Goal: Transaction & Acquisition: Book appointment/travel/reservation

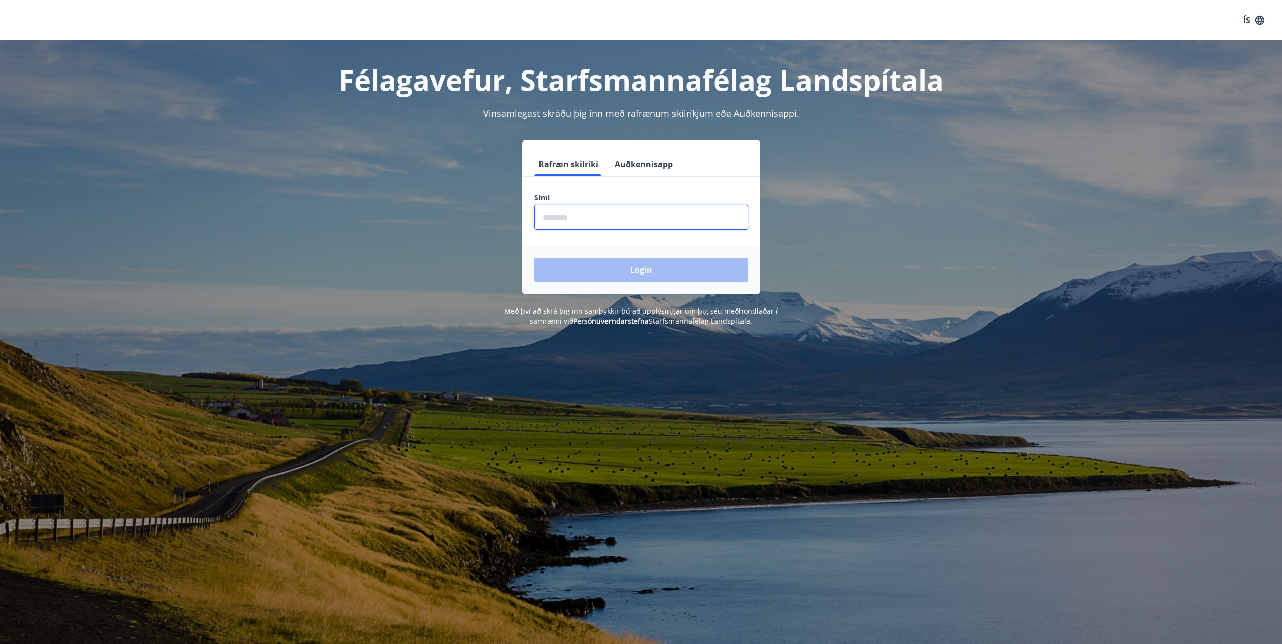
click at [569, 215] on input "phone" at bounding box center [642, 217] width 214 height 25
type input "********"
click at [535, 258] on button "Login" at bounding box center [642, 270] width 214 height 24
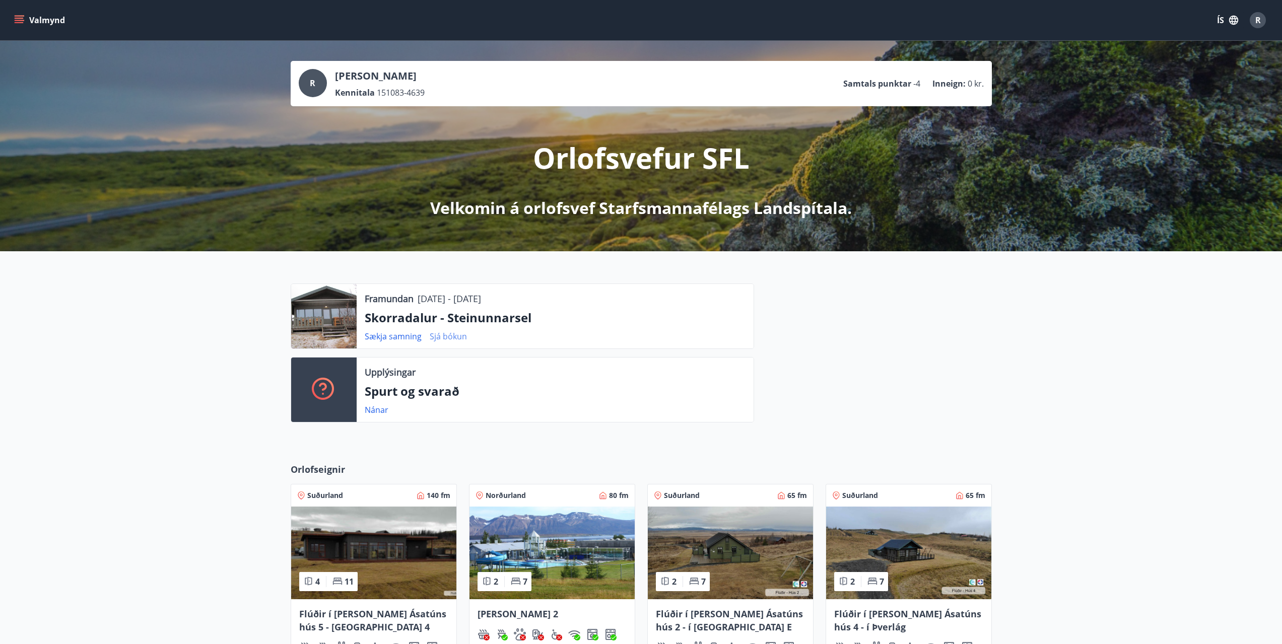
click at [445, 340] on link "Sjá bókun" at bounding box center [448, 336] width 37 height 11
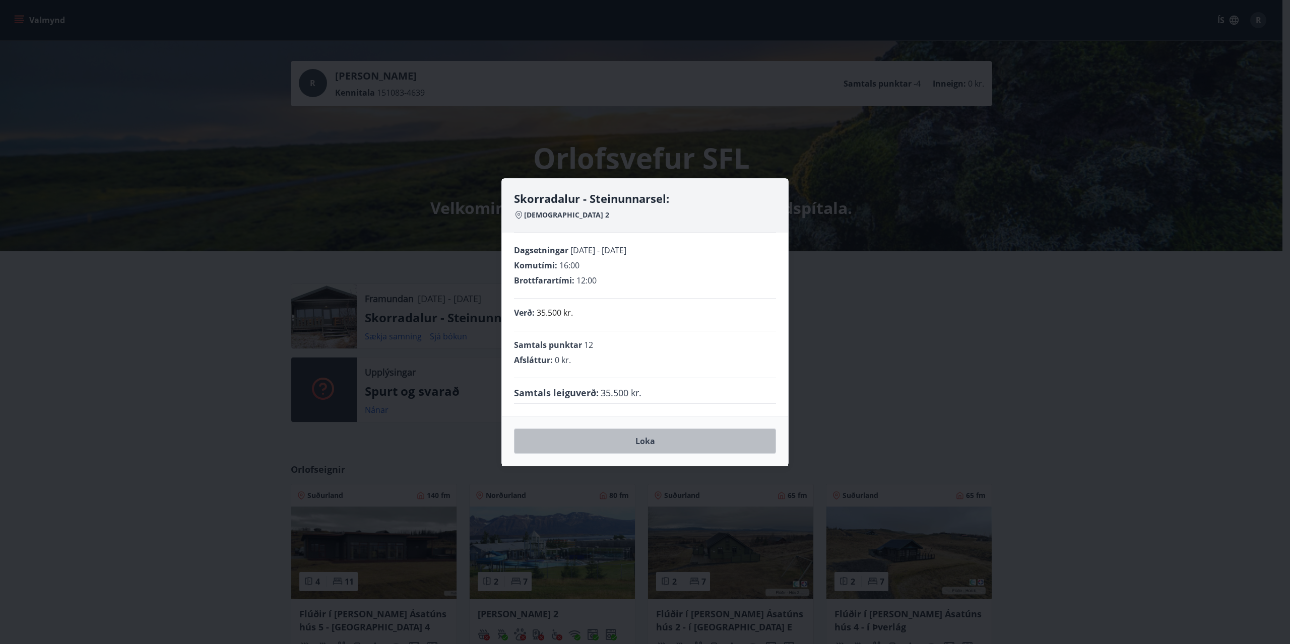
click at [623, 437] on button "Loka" at bounding box center [645, 441] width 262 height 25
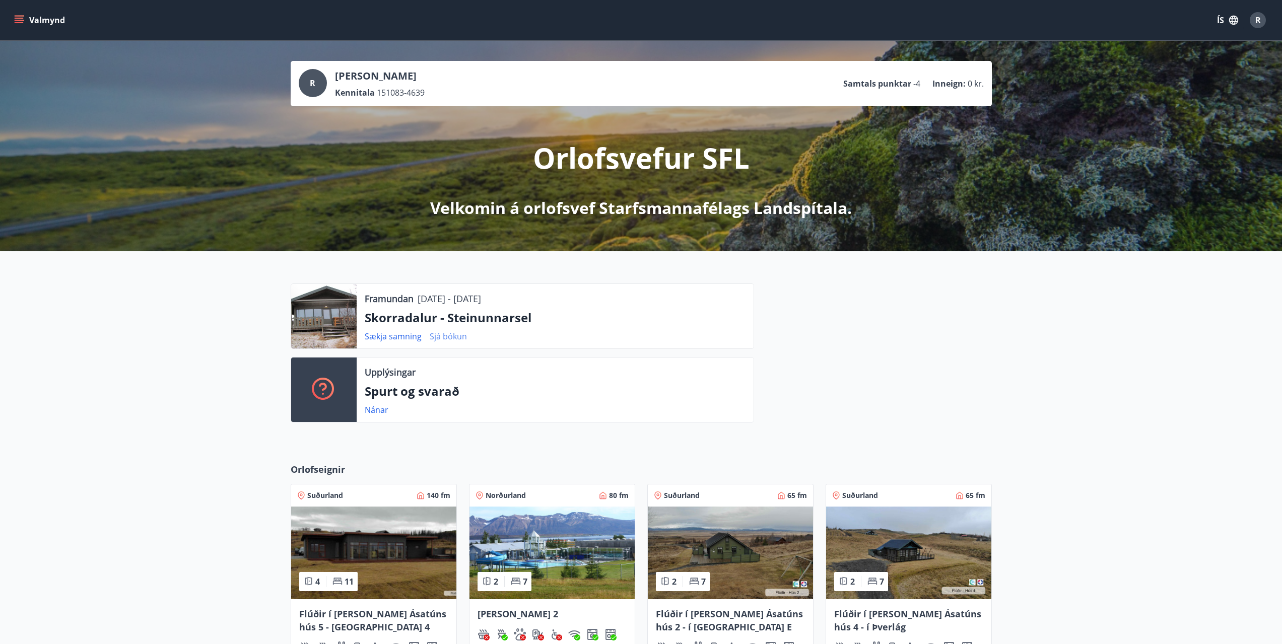
click at [434, 338] on link "Sjá bókun" at bounding box center [448, 336] width 37 height 11
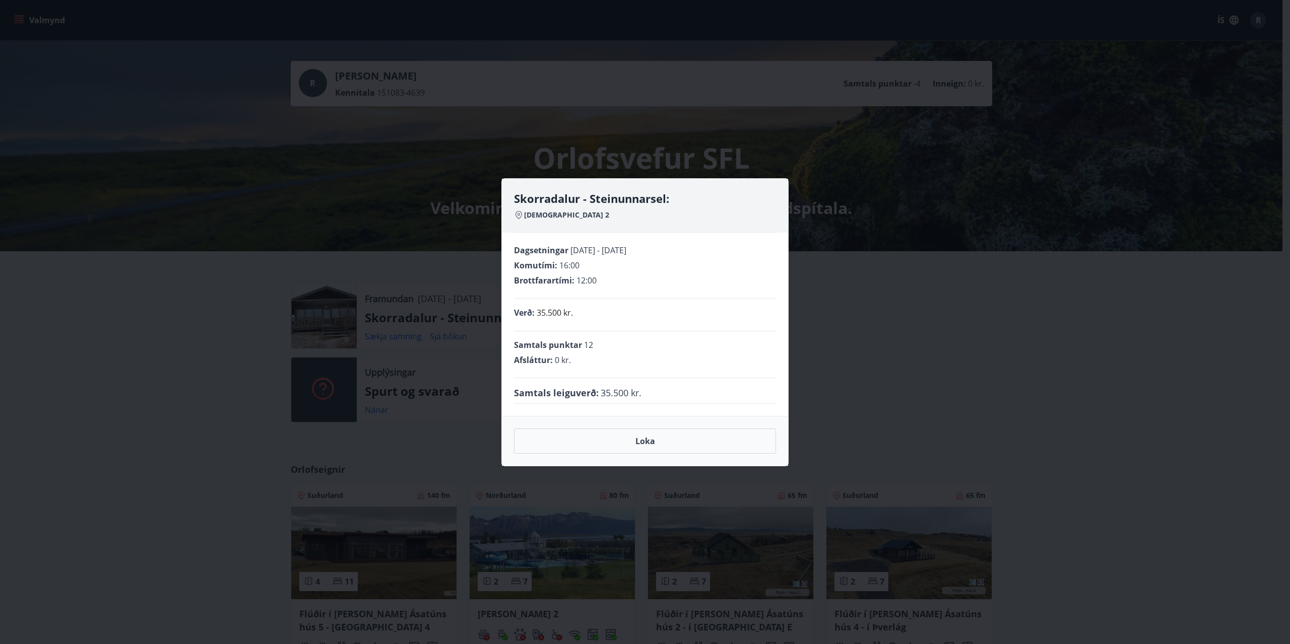
click at [520, 214] on icon at bounding box center [518, 214] width 3 height 3
drag, startPoint x: 565, startPoint y: 218, endPoint x: 525, endPoint y: 216, distance: 40.3
click at [525, 216] on div "Hagahlíð 2" at bounding box center [645, 215] width 262 height 10
copy span "Hagahlíð 2"
click at [645, 441] on button "Loka" at bounding box center [645, 441] width 262 height 25
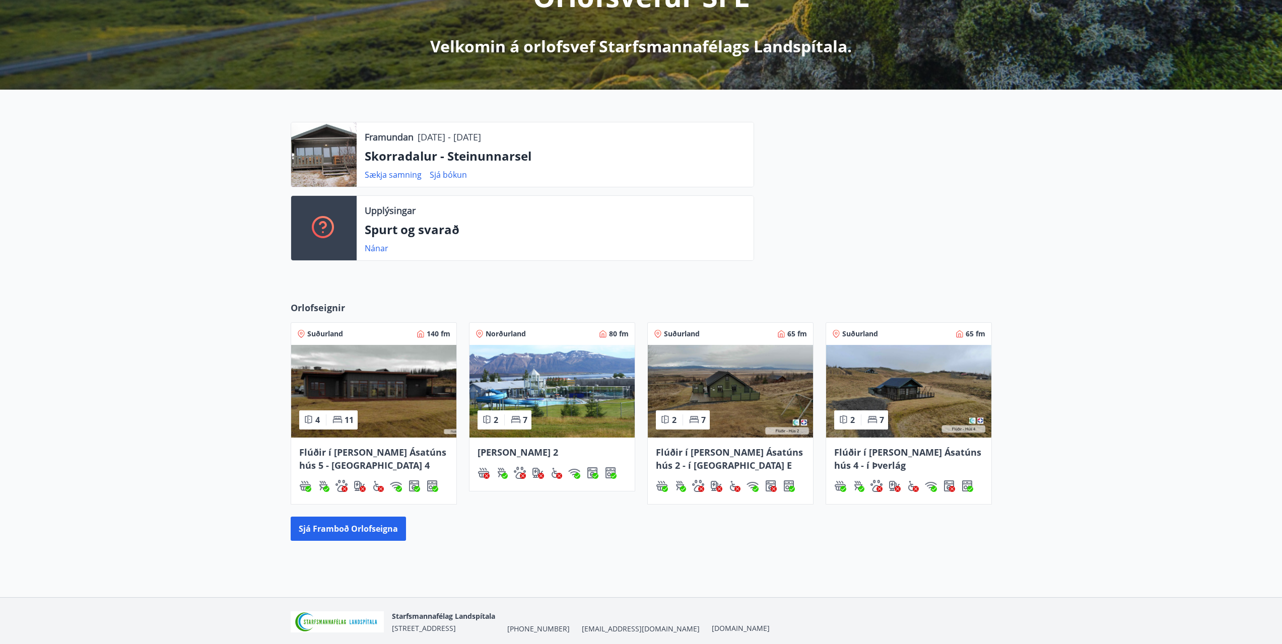
scroll to position [200, 0]
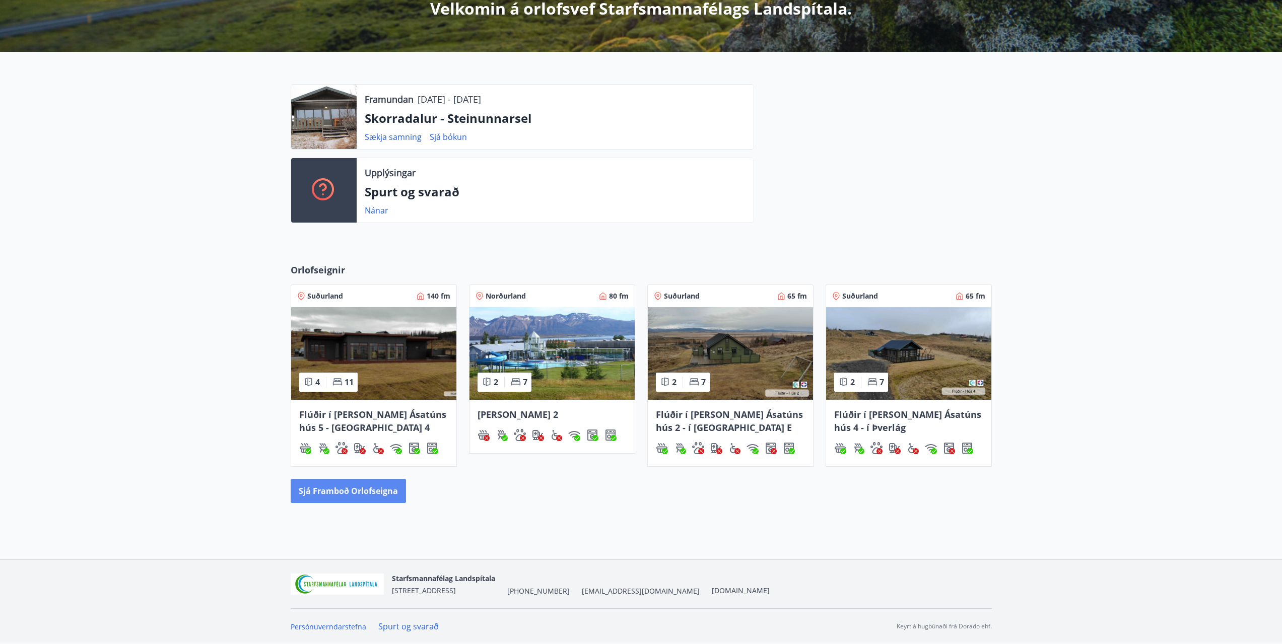
click at [370, 491] on button "Sjá framboð orlofseigna" at bounding box center [348, 491] width 115 height 24
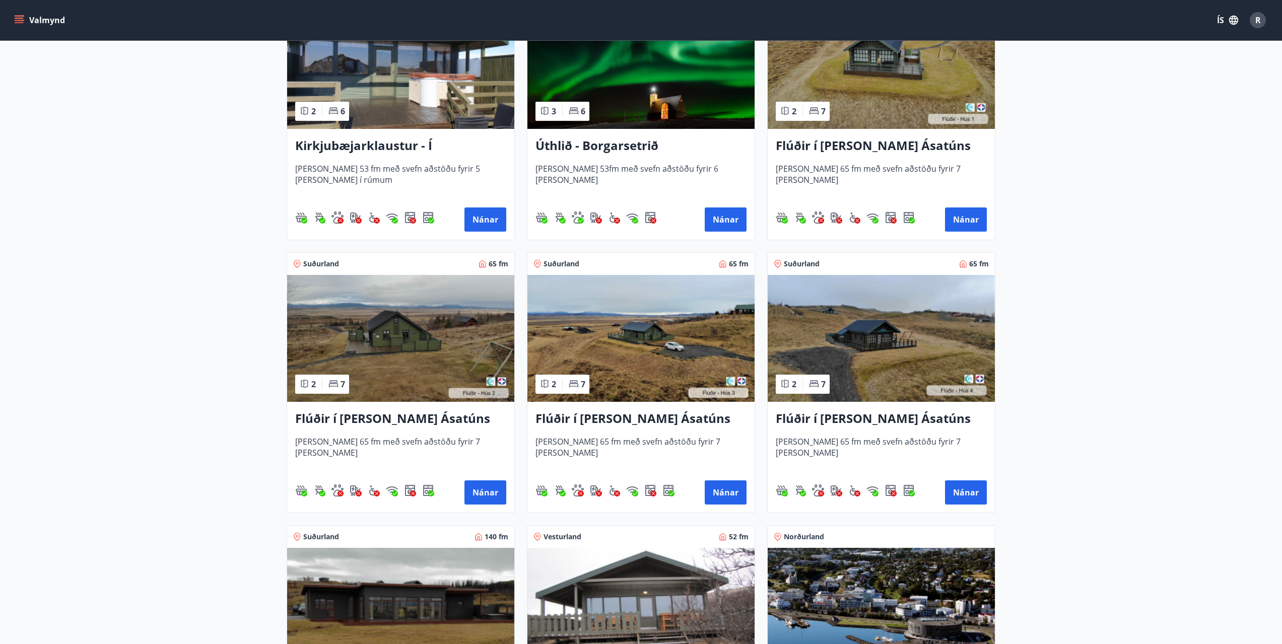
scroll to position [621, 0]
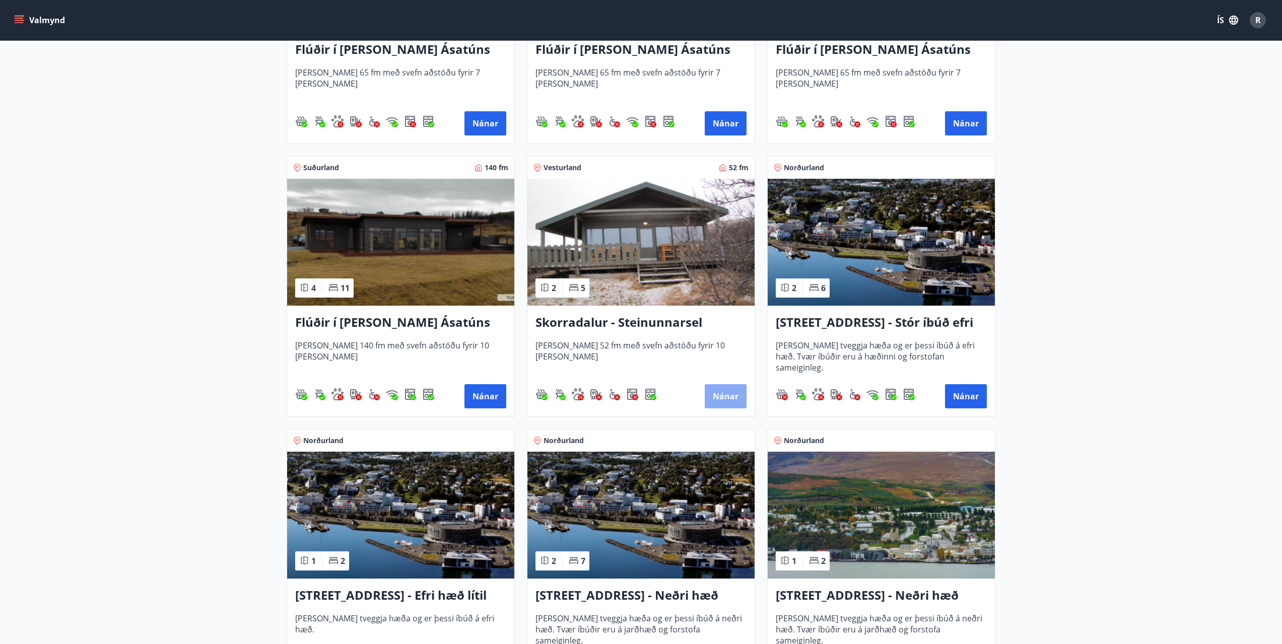
click at [715, 393] on button "Nánar" at bounding box center [726, 396] width 42 height 24
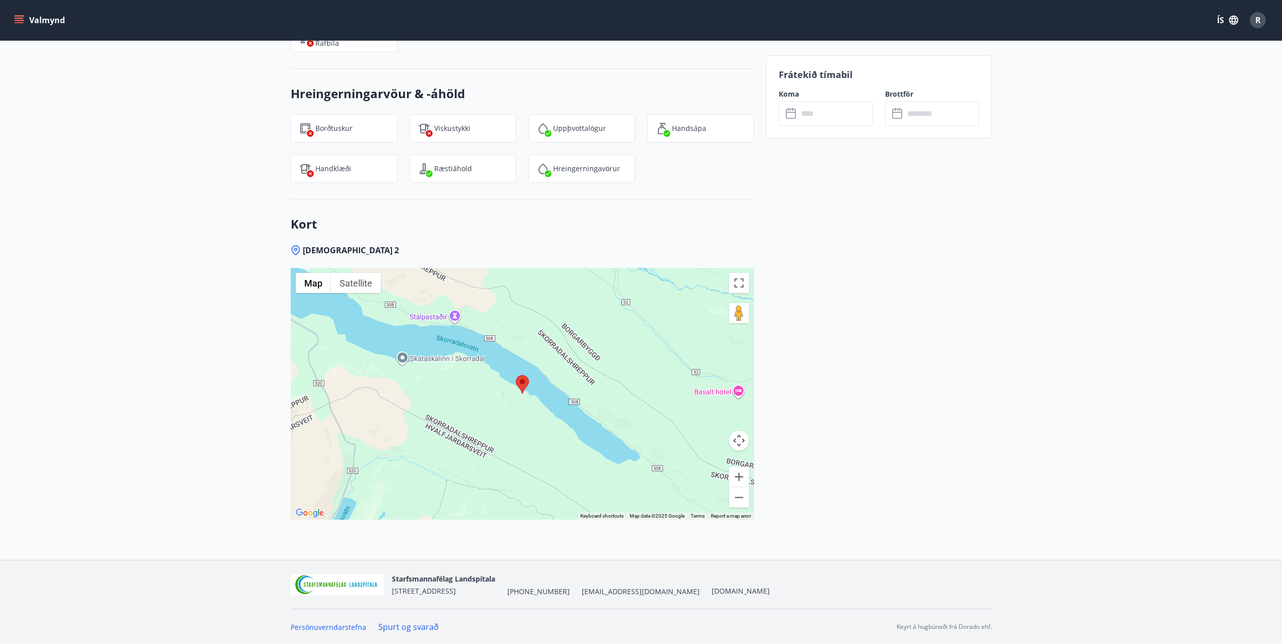
scroll to position [1316, 0]
click at [315, 284] on button "Map" at bounding box center [313, 283] width 35 height 20
click at [351, 390] on div at bounding box center [523, 394] width 464 height 252
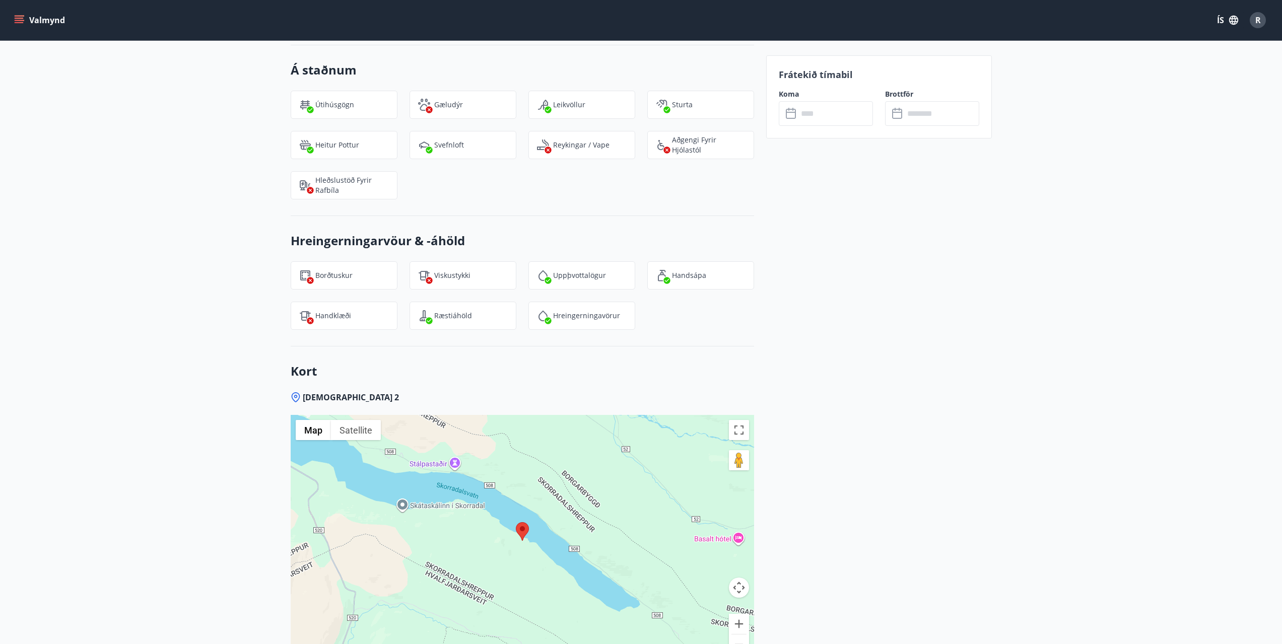
scroll to position [1165, 0]
